Goal: Information Seeking & Learning: Learn about a topic

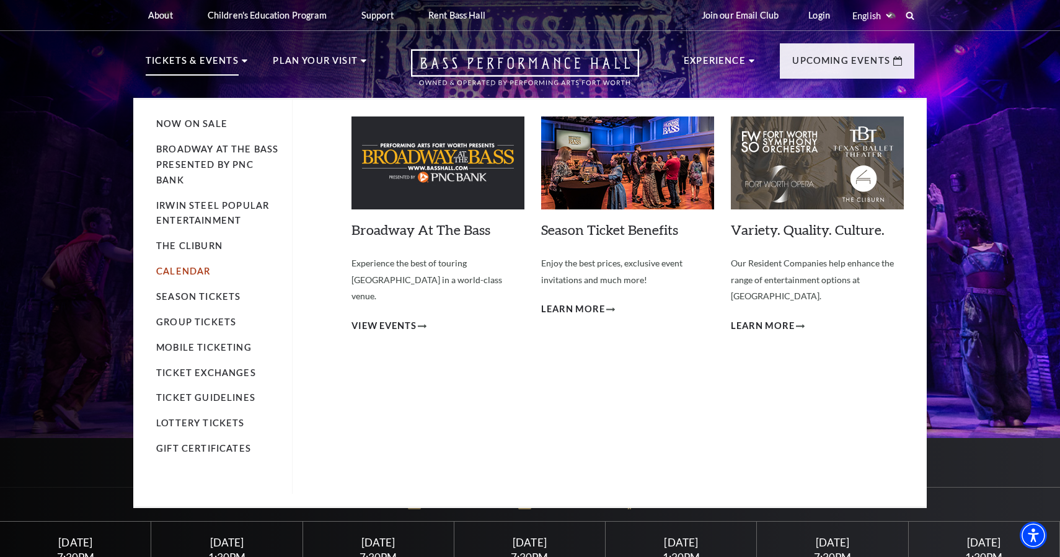
click at [201, 273] on link "Calendar" at bounding box center [183, 271] width 54 height 11
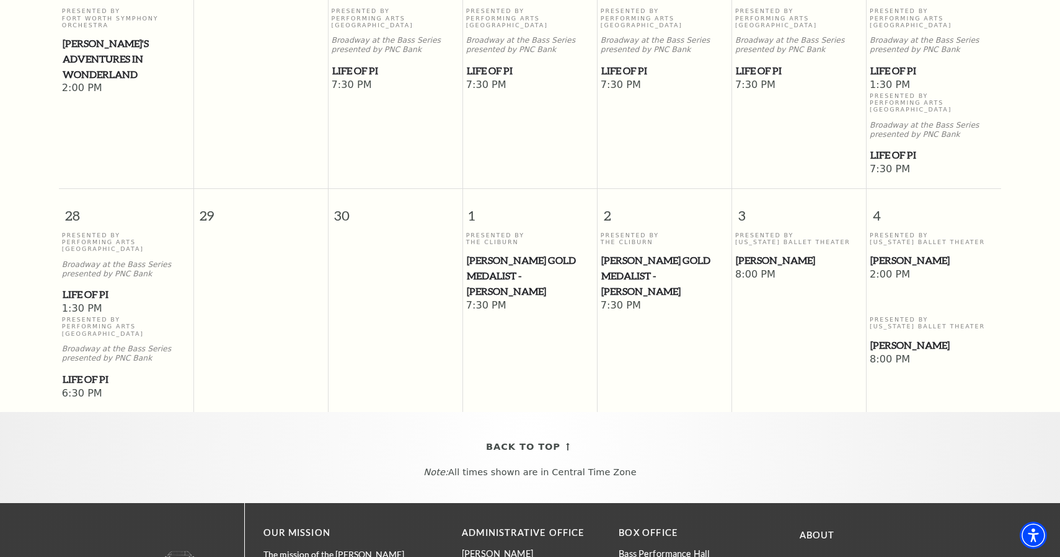
scroll to position [881, 0]
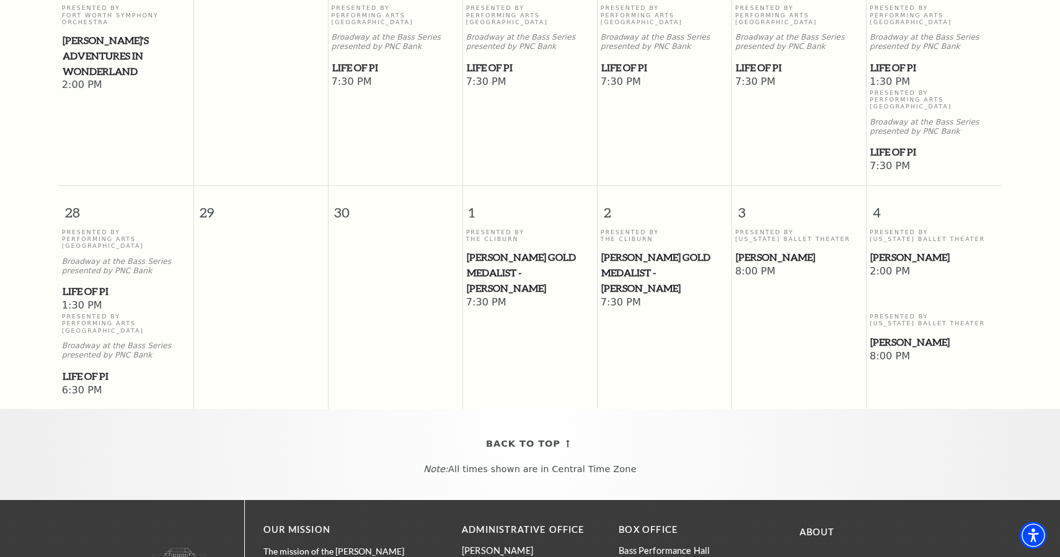
click at [598, 464] on p "Note: All times shown are in Central Time Zone" at bounding box center [530, 469] width 1036 height 11
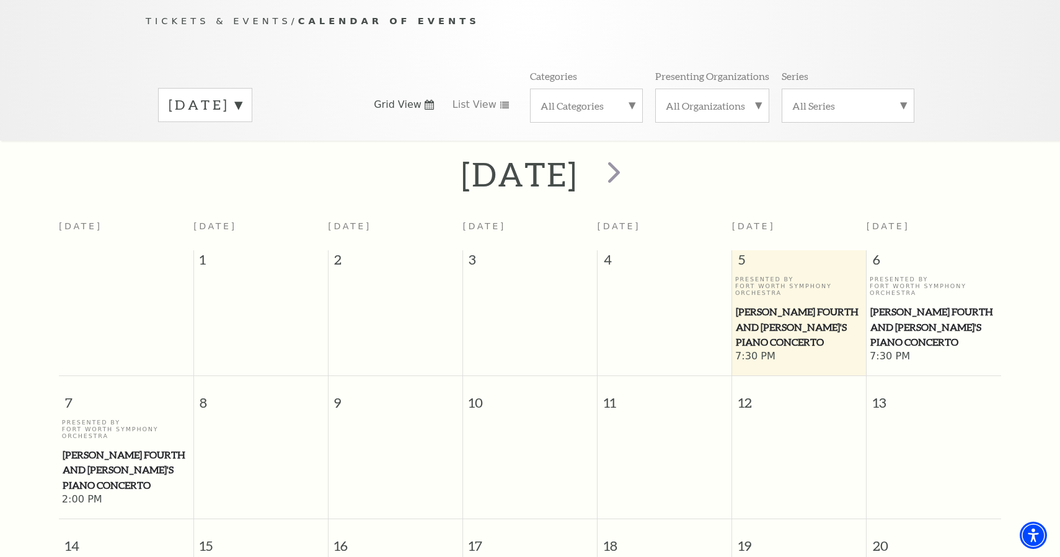
scroll to position [0, 0]
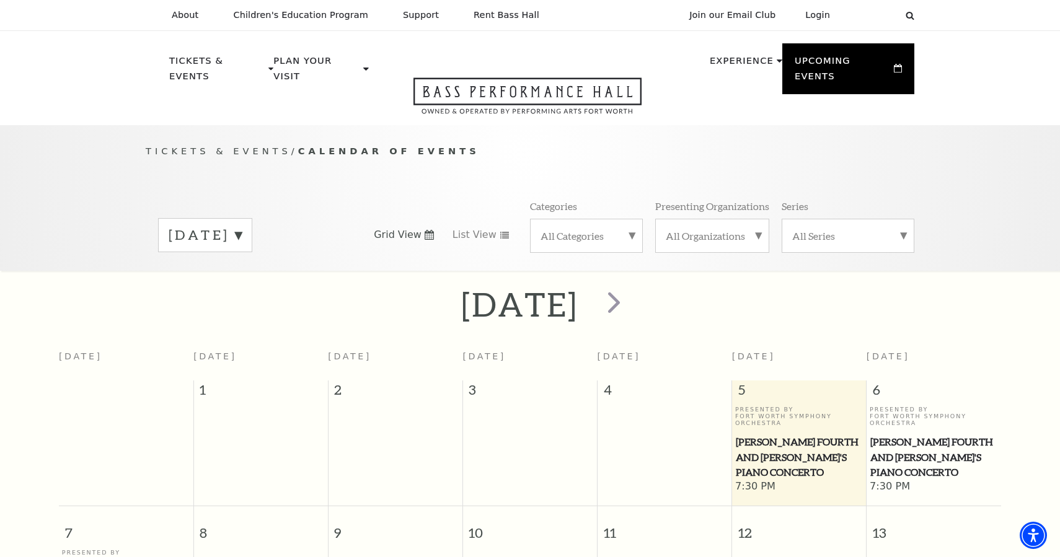
click at [242, 226] on label "[DATE]" at bounding box center [205, 235] width 73 height 19
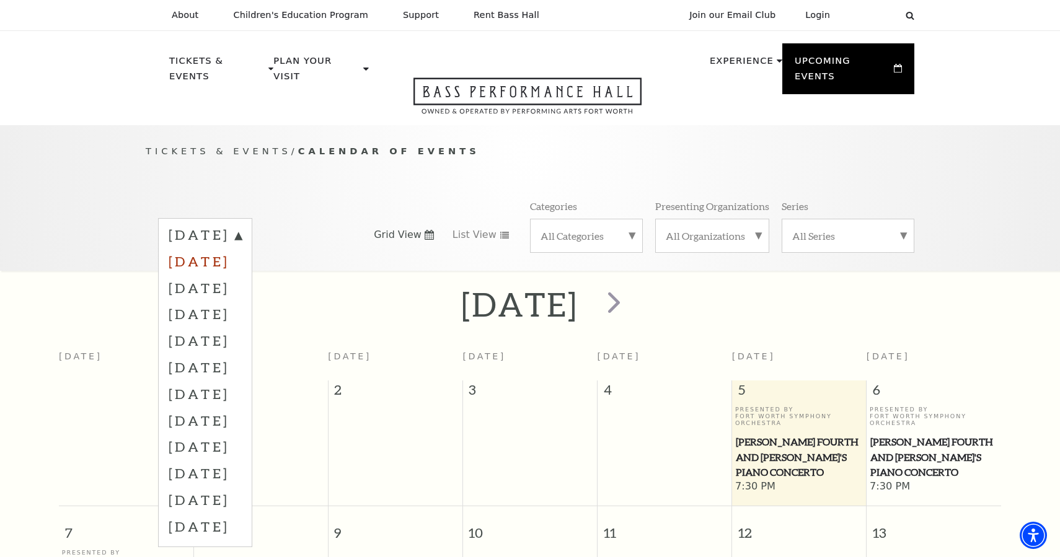
click at [242, 248] on label "[DATE]" at bounding box center [205, 261] width 73 height 27
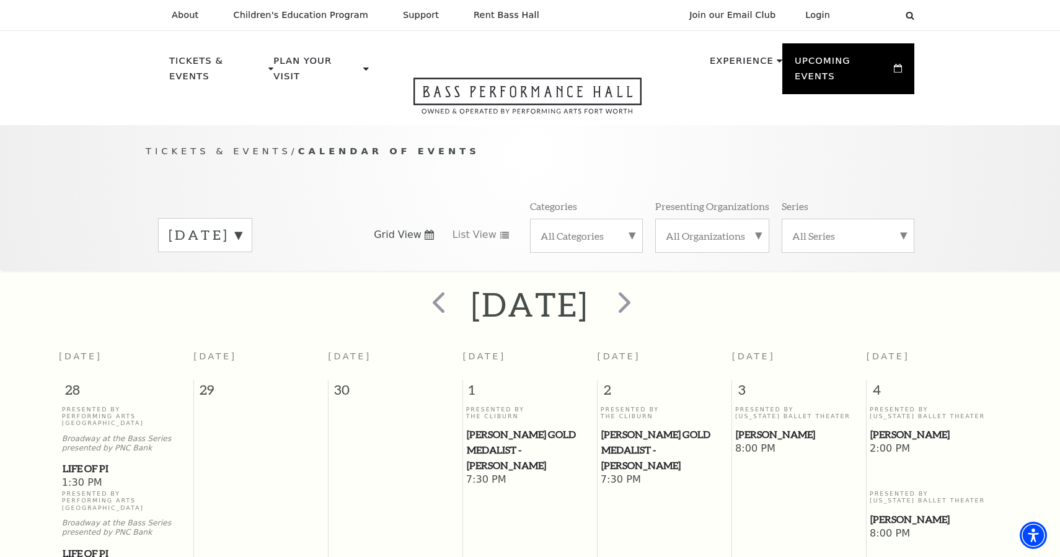
click at [242, 226] on label "[DATE]" at bounding box center [205, 235] width 73 height 19
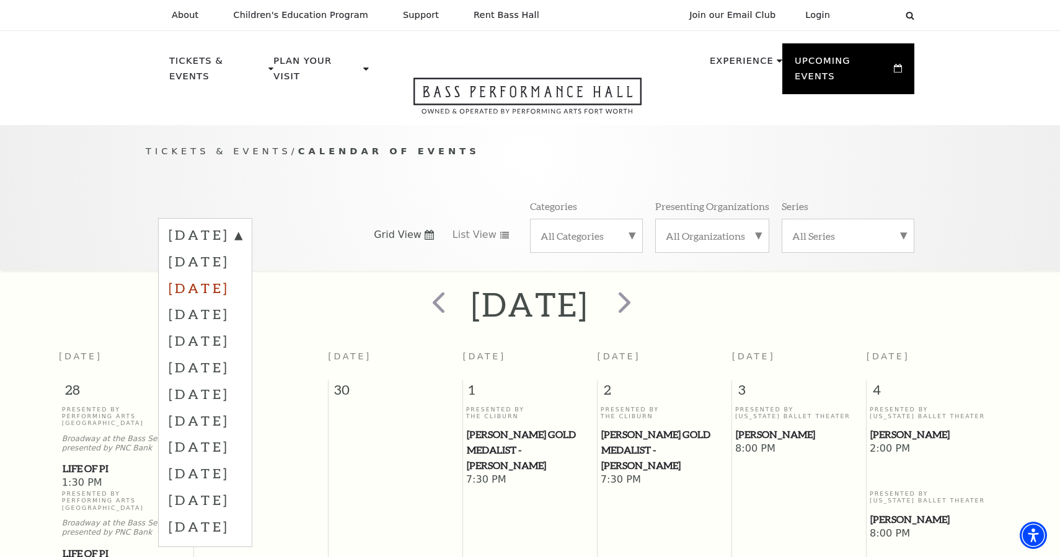
click at [242, 275] on label "[DATE]" at bounding box center [205, 288] width 73 height 27
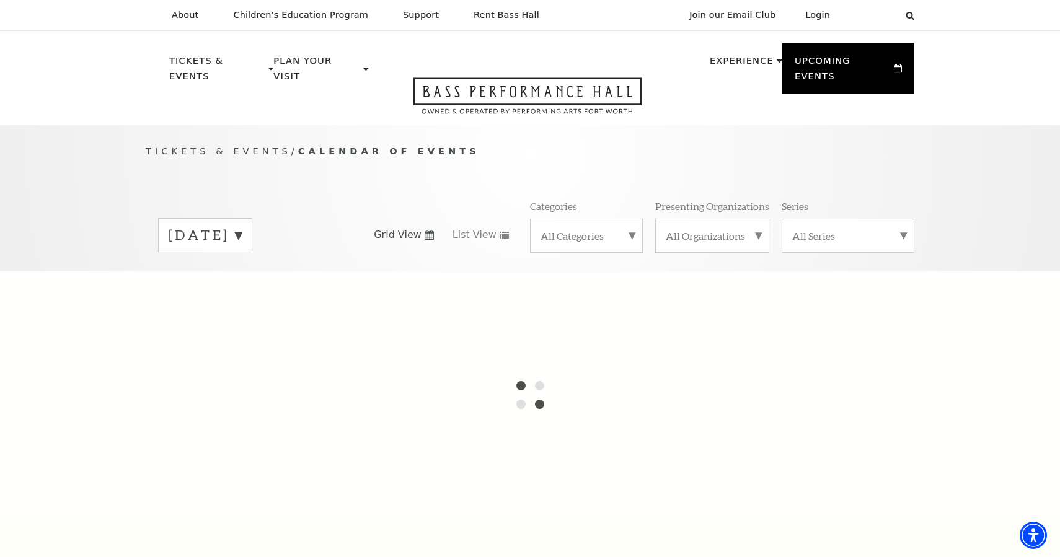
click at [242, 226] on label "[DATE]" at bounding box center [205, 235] width 73 height 19
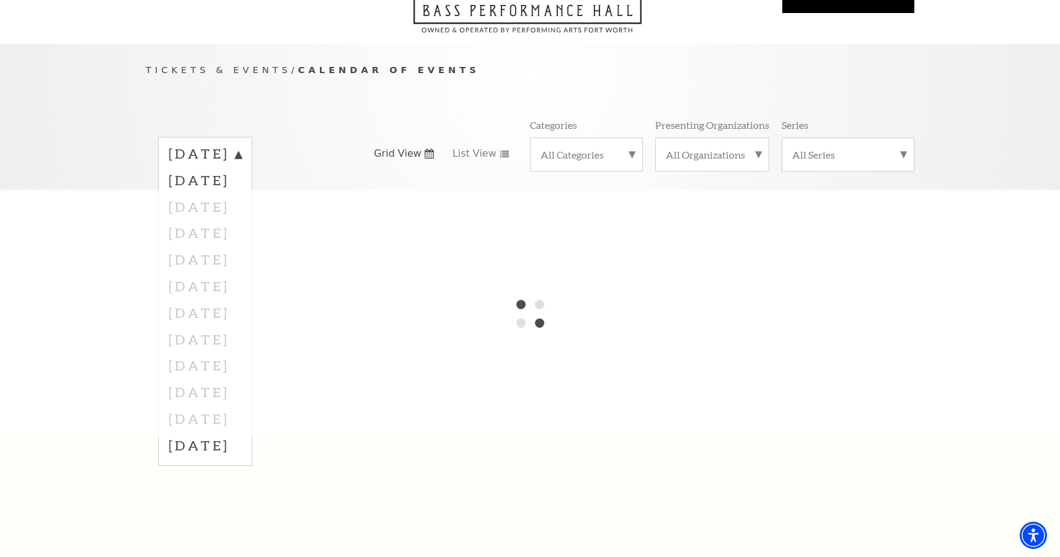
scroll to position [81, 0]
click at [242, 433] on label "[DATE]" at bounding box center [205, 446] width 73 height 27
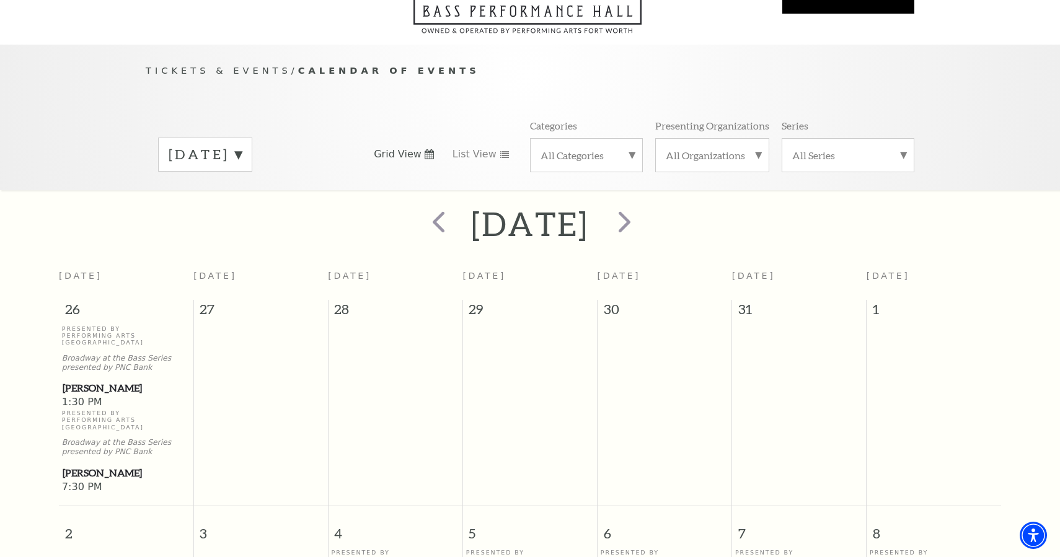
scroll to position [110, 0]
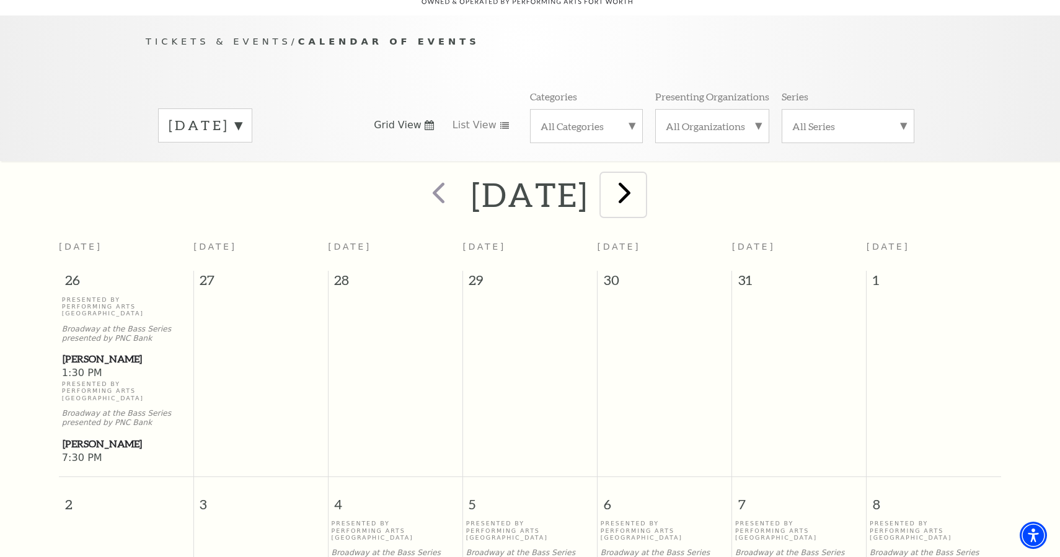
click at [642, 180] on span "next" at bounding box center [624, 192] width 35 height 35
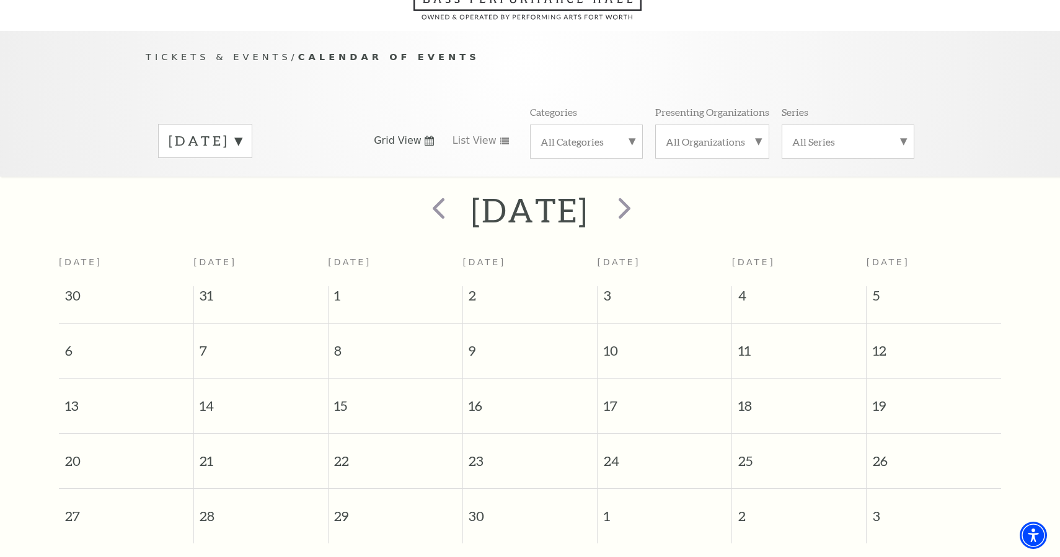
scroll to position [84, 0]
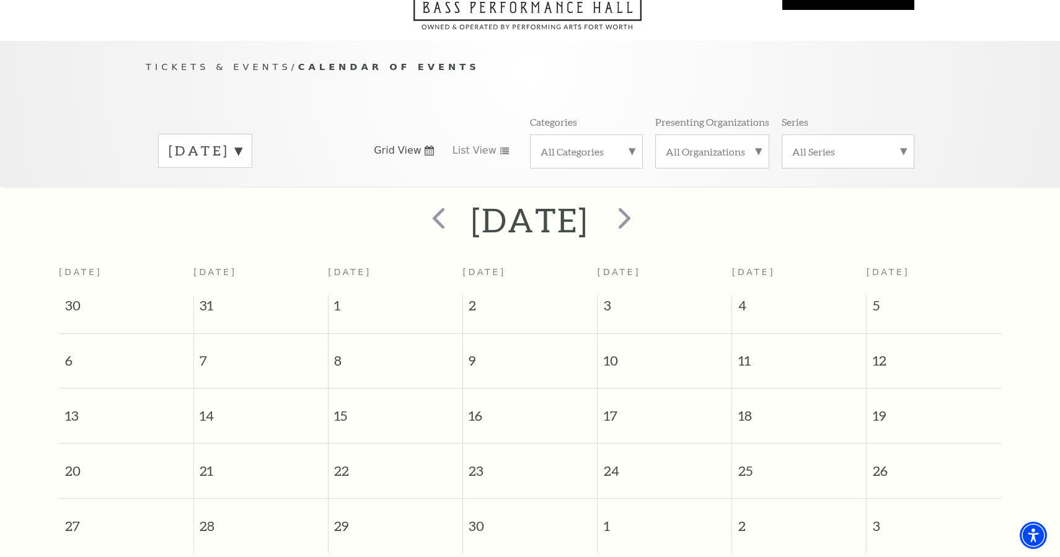
click at [242, 141] on label "[DATE]" at bounding box center [205, 150] width 73 height 19
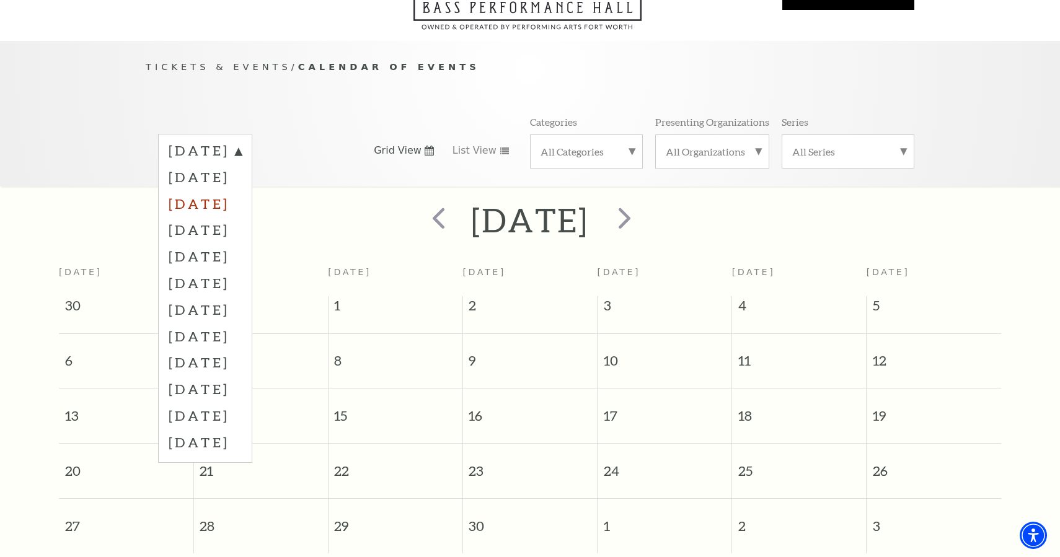
click at [242, 190] on label "[DATE]" at bounding box center [205, 203] width 73 height 27
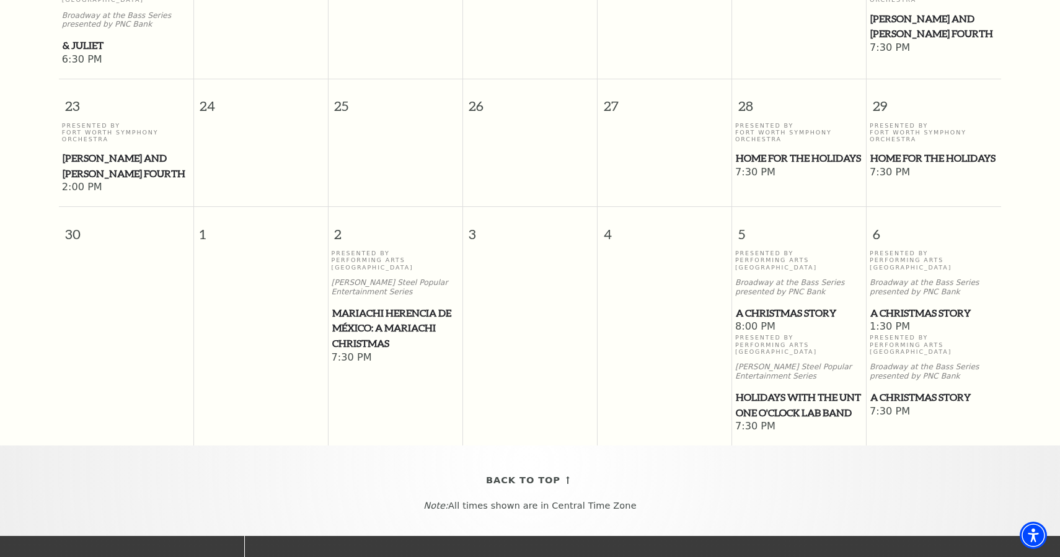
scroll to position [0, 0]
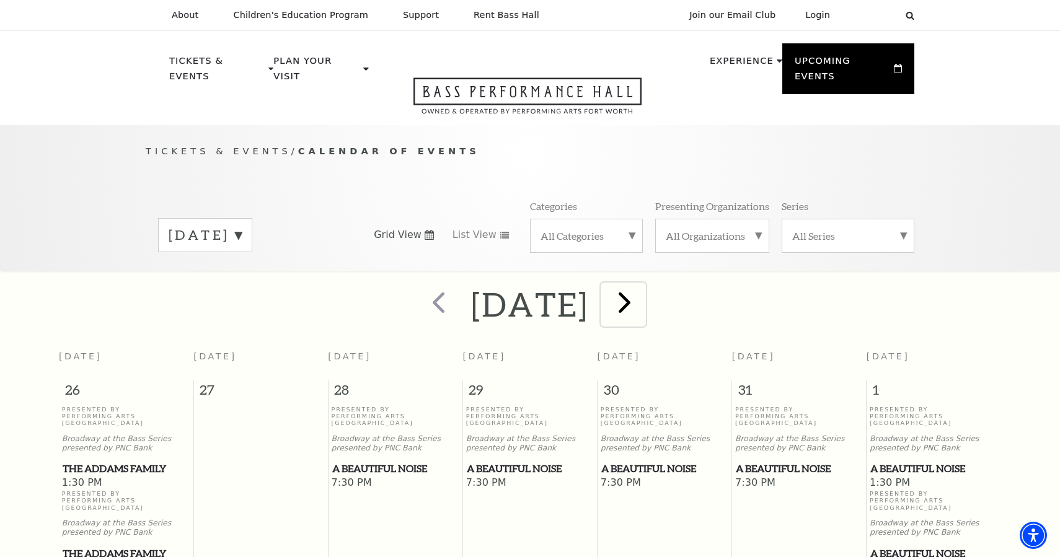
click at [642, 284] on span "next" at bounding box center [624, 301] width 35 height 35
